Goal: Task Accomplishment & Management: Use online tool/utility

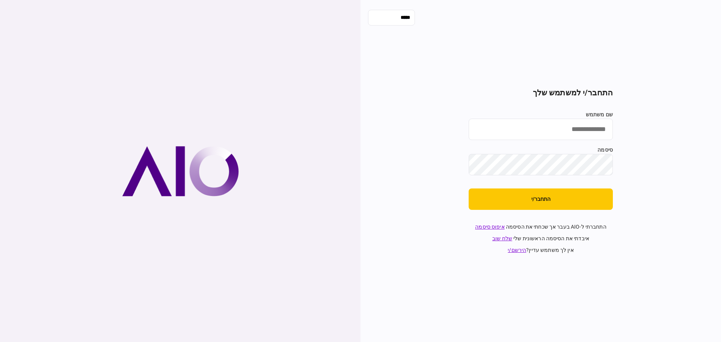
type input "*******"
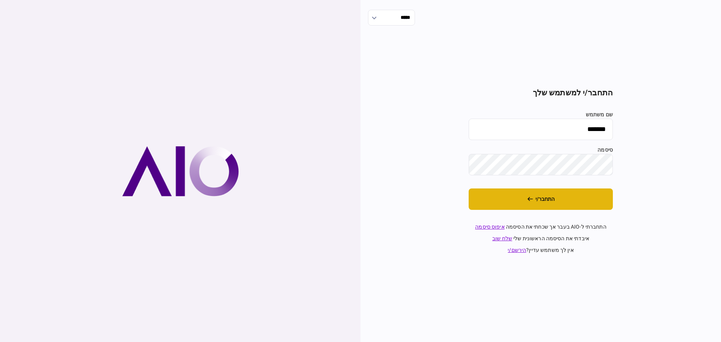
click at [531, 204] on button "התחבר/י" at bounding box center [540, 198] width 144 height 21
